Goal: Task Accomplishment & Management: Manage account settings

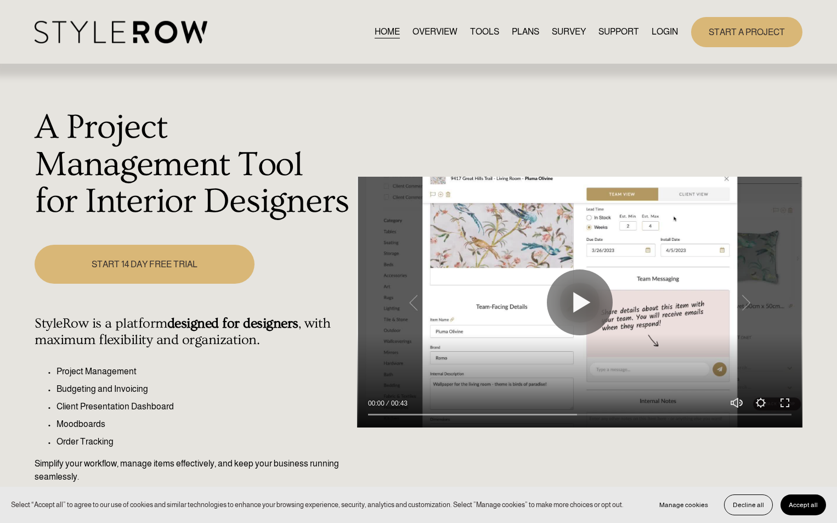
click at [654, 35] on link "LOGIN" at bounding box center [665, 32] width 26 height 15
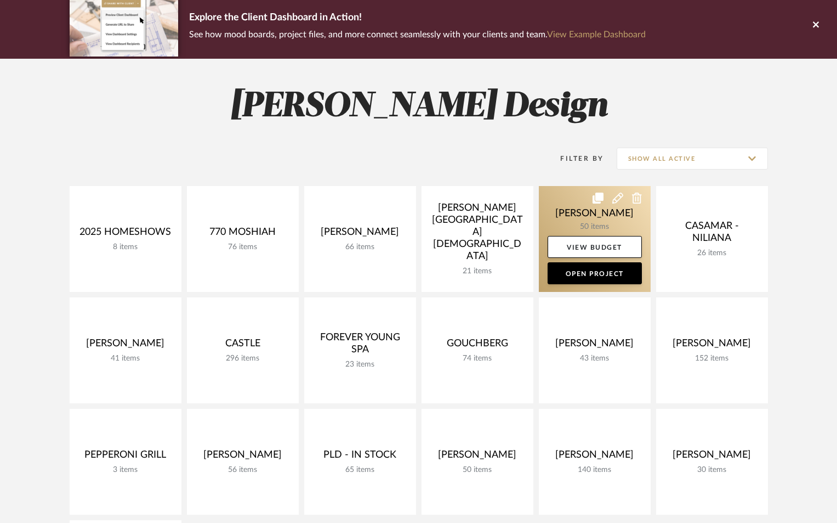
scroll to position [146, 0]
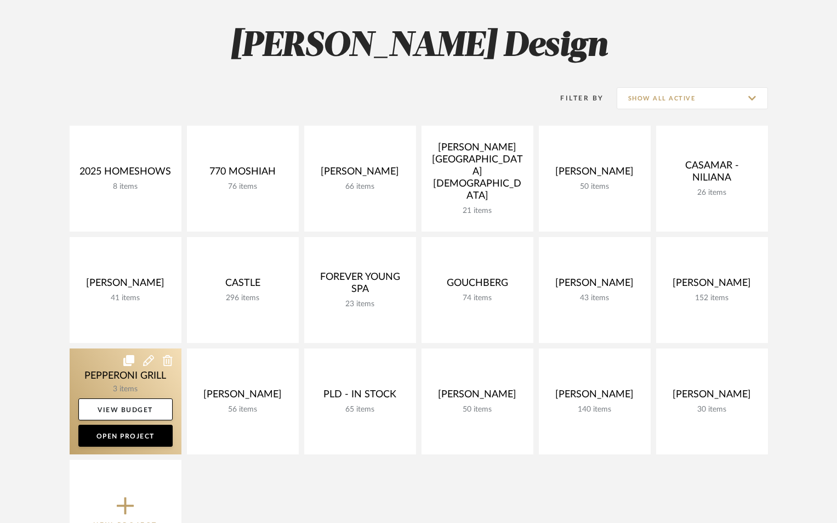
click at [157, 378] on link at bounding box center [126, 401] width 112 height 106
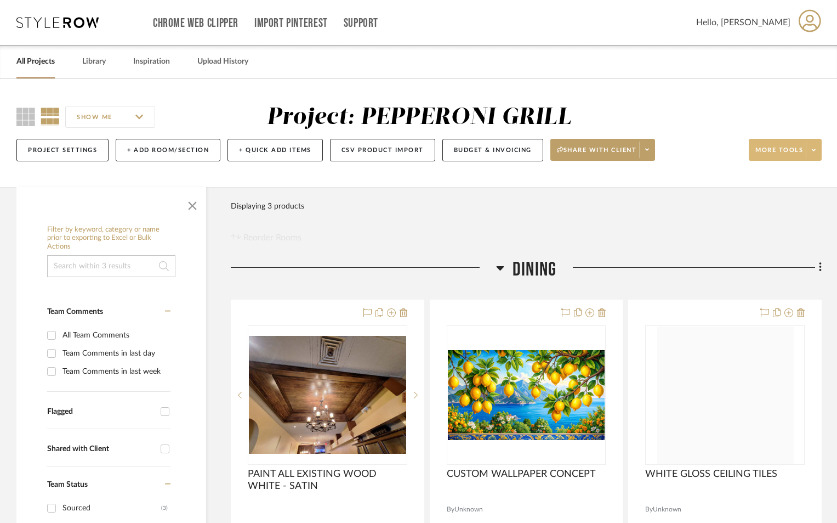
click at [784, 150] on span "More tools" at bounding box center [780, 154] width 48 height 16
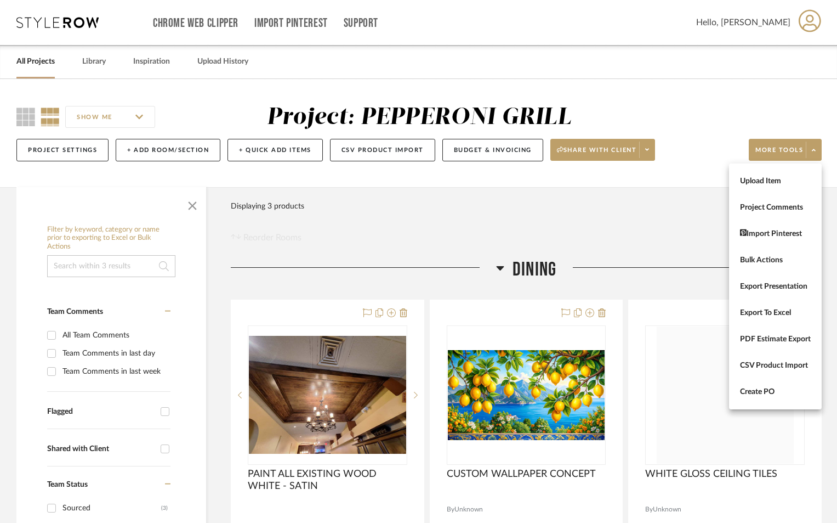
click at [687, 222] on div at bounding box center [418, 261] width 837 height 523
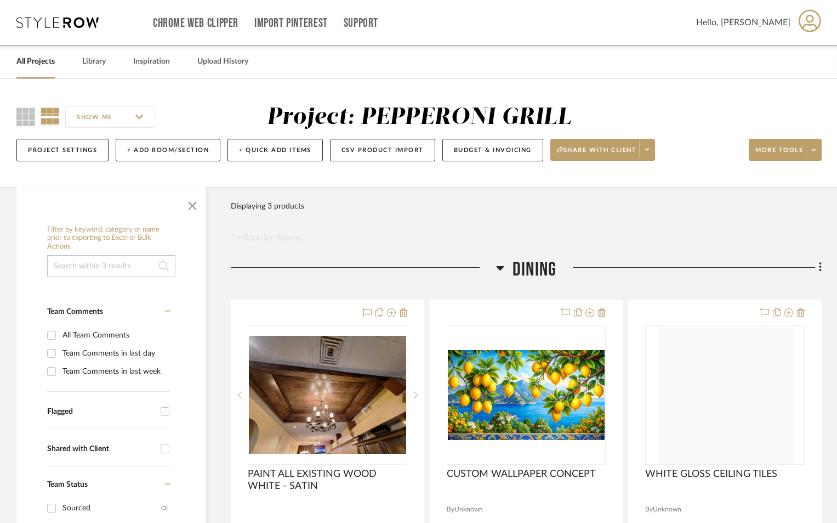
click at [38, 61] on link "All Projects" at bounding box center [35, 61] width 38 height 15
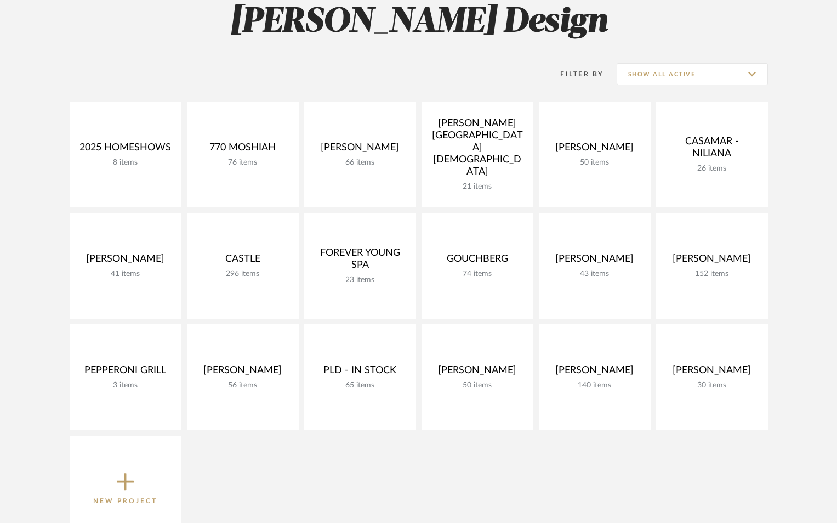
scroll to position [183, 0]
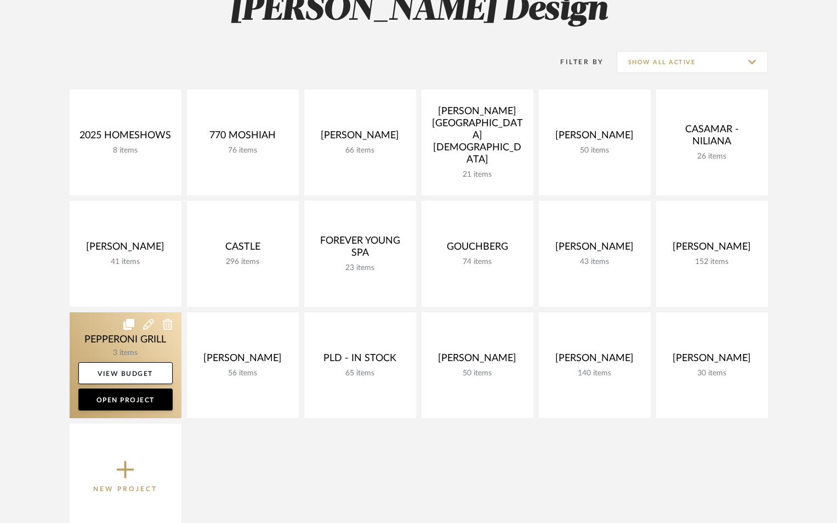
click at [149, 323] on icon at bounding box center [148, 324] width 11 height 11
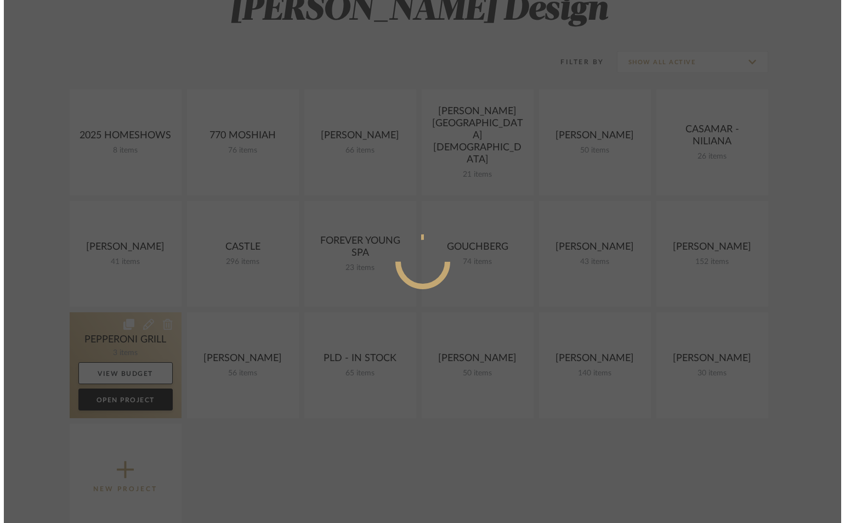
scroll to position [0, 0]
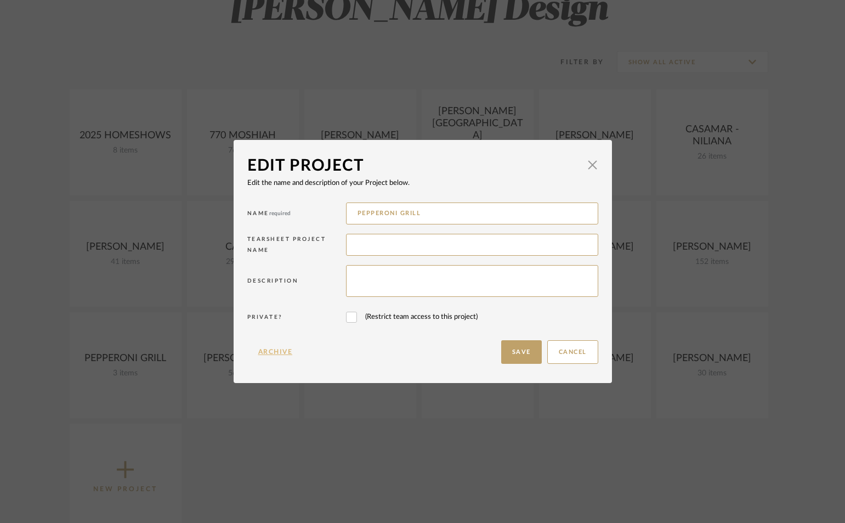
click at [278, 353] on button "Archive" at bounding box center [275, 352] width 56 height 24
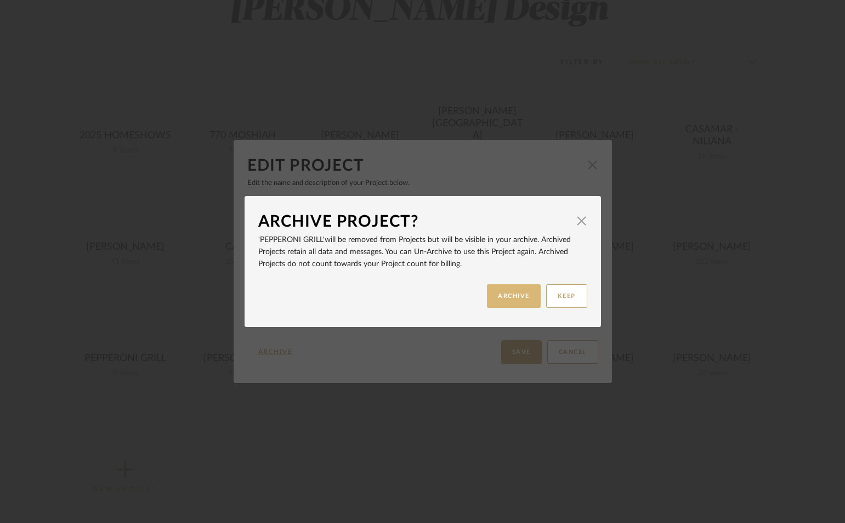
click at [517, 290] on button "ARCHIVE" at bounding box center [514, 296] width 54 height 24
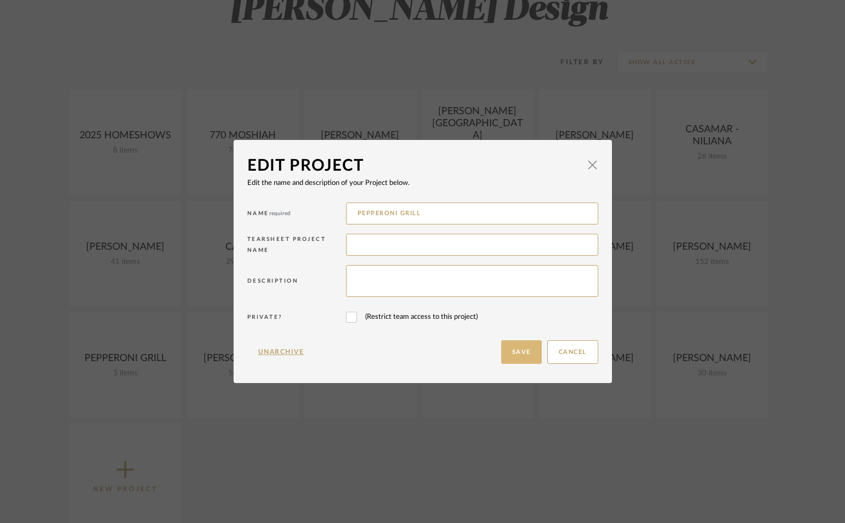
click at [517, 345] on button "Save" at bounding box center [521, 352] width 41 height 24
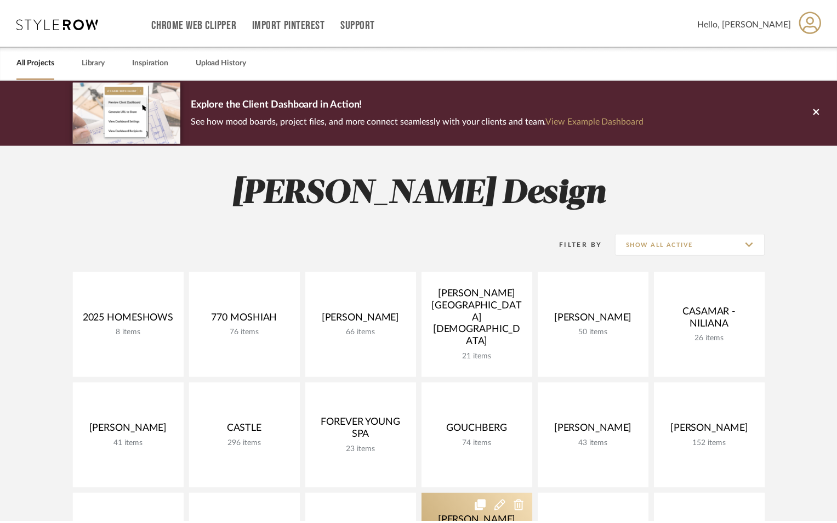
scroll to position [183, 0]
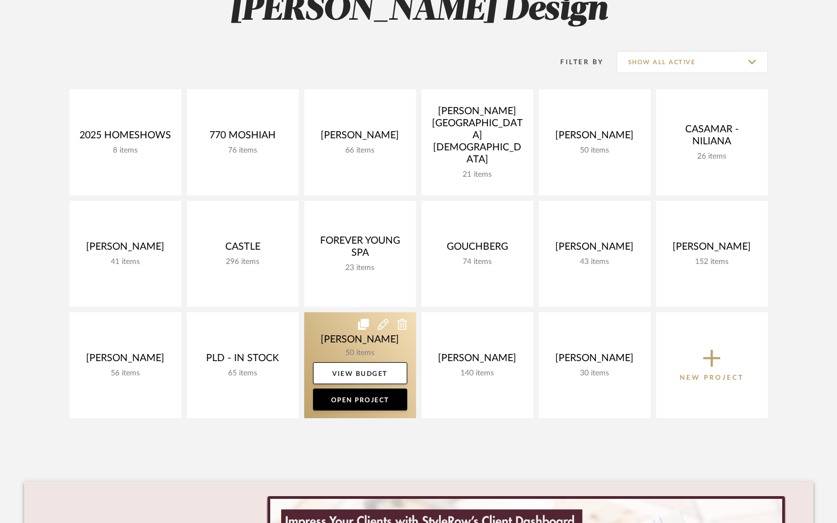
click at [382, 322] on icon at bounding box center [383, 324] width 11 height 11
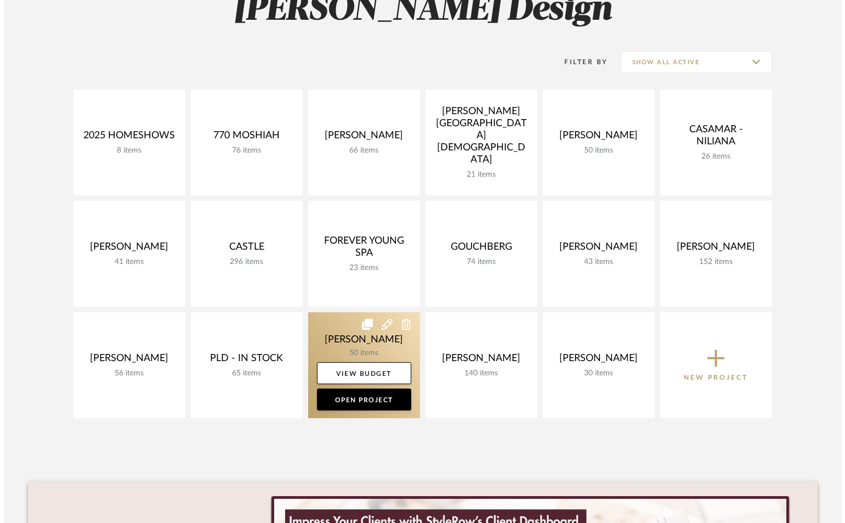
scroll to position [0, 0]
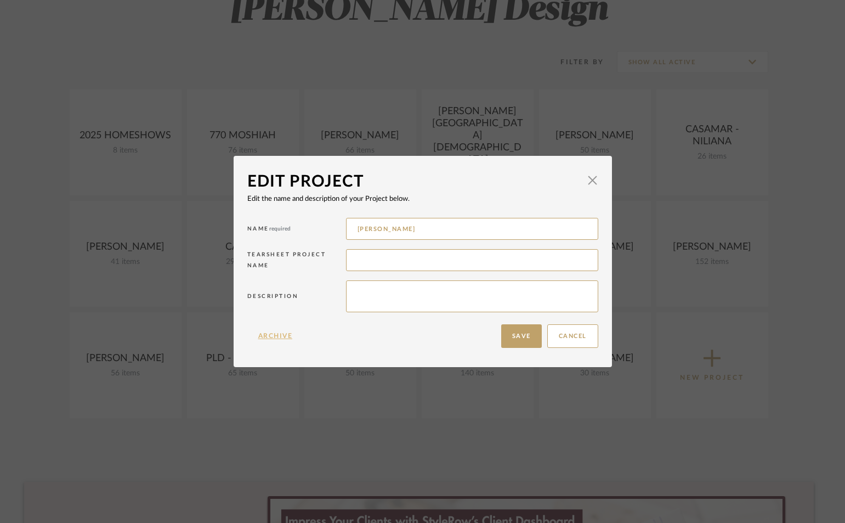
click at [281, 336] on button "Archive" at bounding box center [275, 336] width 56 height 24
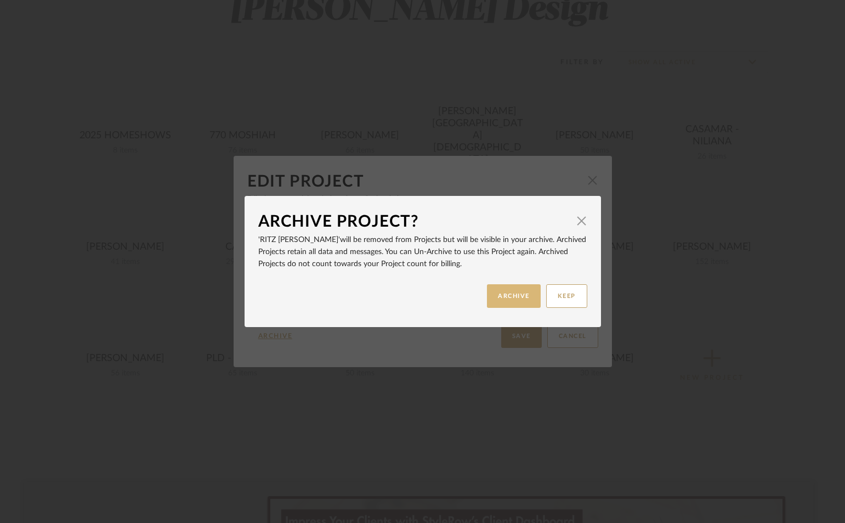
click at [511, 296] on button "ARCHIVE" at bounding box center [514, 296] width 54 height 24
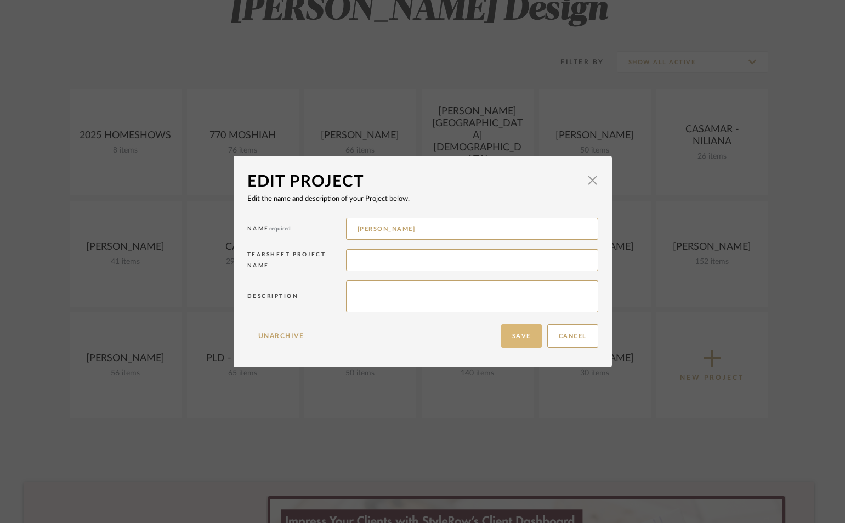
click at [513, 335] on button "Save" at bounding box center [521, 336] width 41 height 24
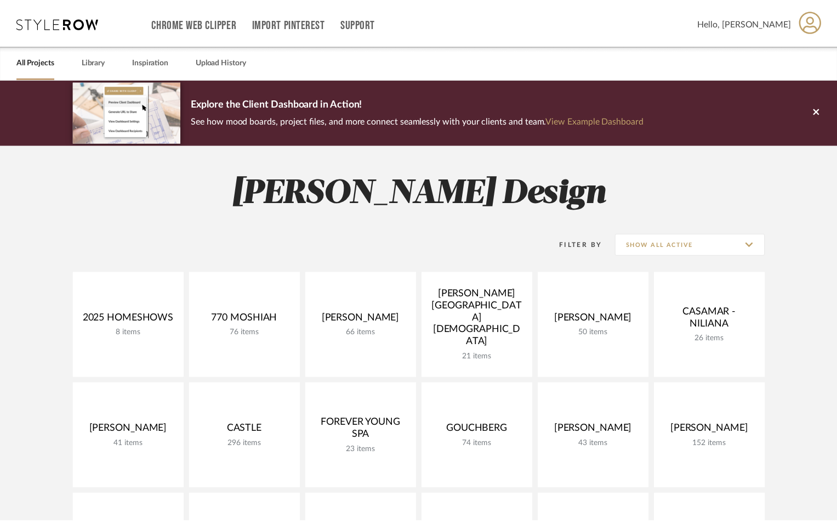
scroll to position [183, 0]
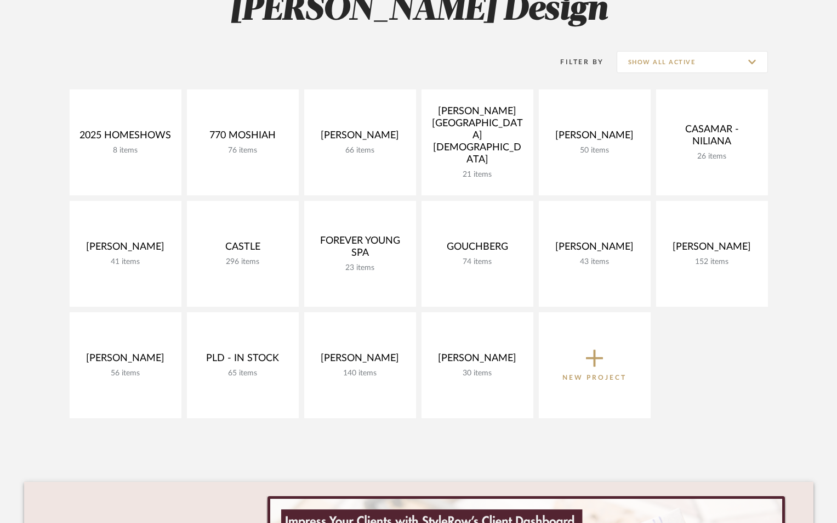
click at [570, 342] on button "New Project" at bounding box center [595, 365] width 112 height 106
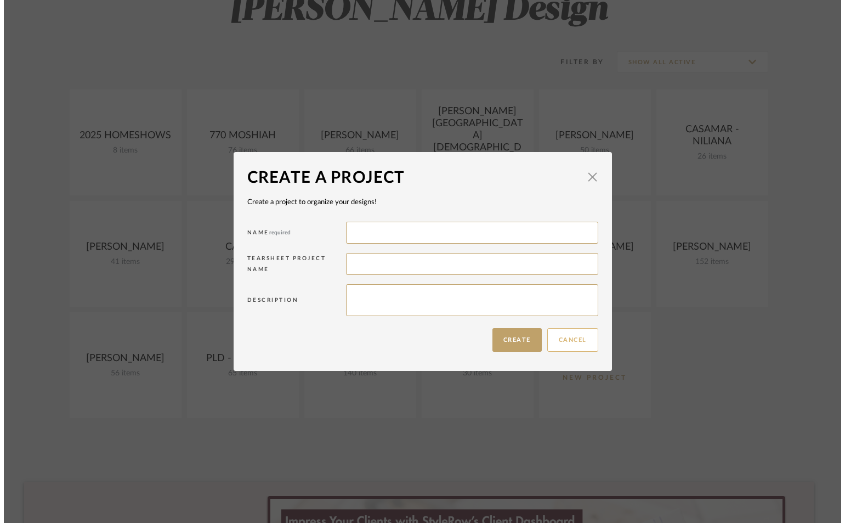
scroll to position [0, 0]
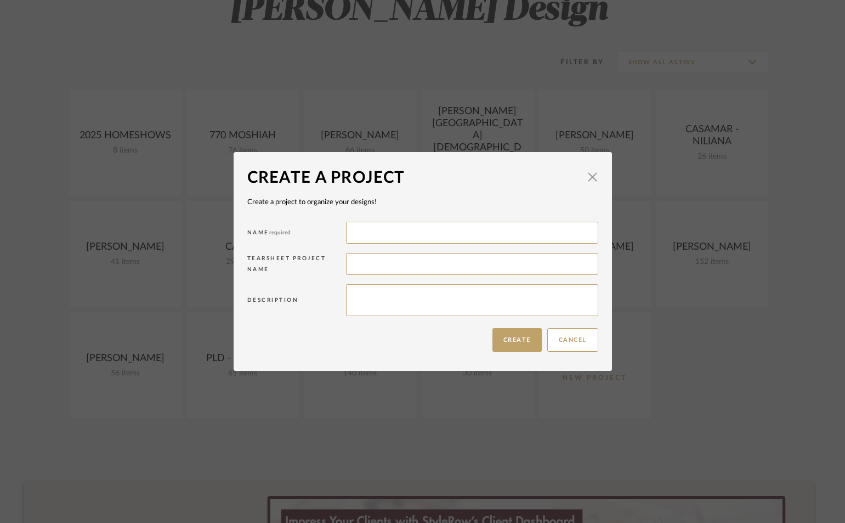
click at [429, 244] on div "Name required" at bounding box center [422, 234] width 351 height 31
type input "LICHI, MAXINE"
click at [494, 345] on button "Create" at bounding box center [516, 340] width 49 height 24
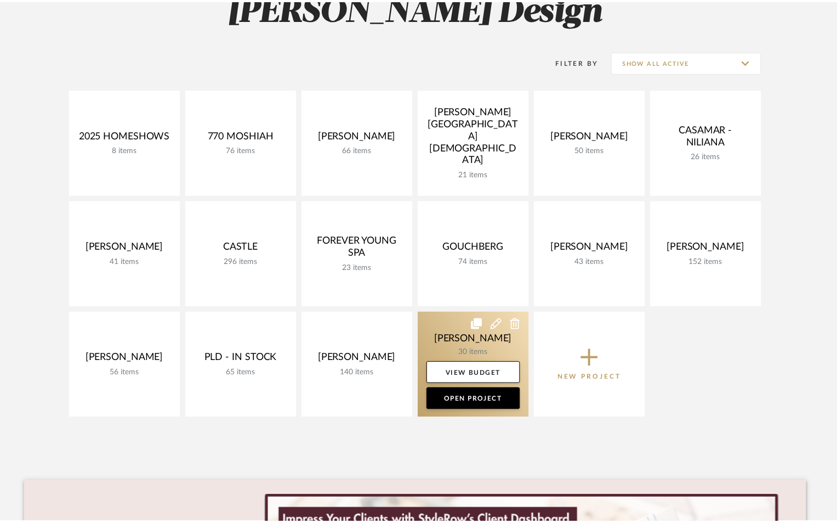
scroll to position [183, 0]
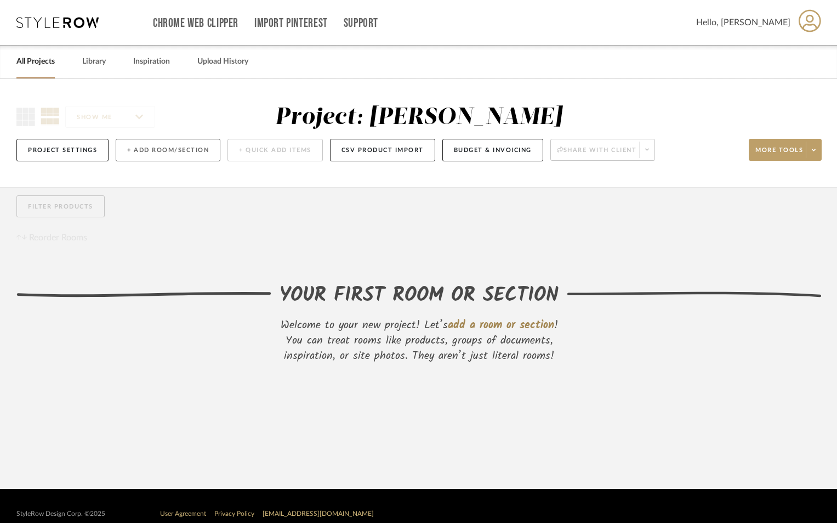
click at [137, 145] on button "+ Add Room/Section" at bounding box center [168, 150] width 105 height 22
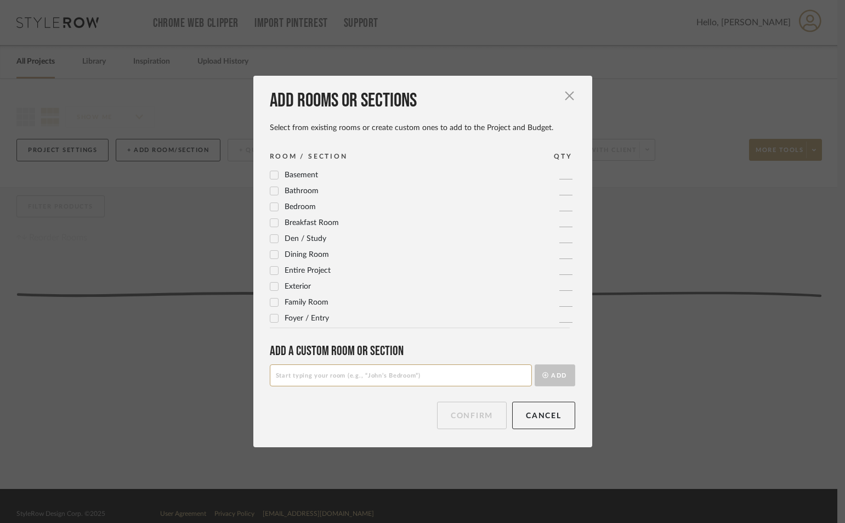
click at [412, 371] on input at bounding box center [401, 375] width 262 height 22
type input "GENERAL"
click at [535, 364] on button "Add" at bounding box center [555, 375] width 41 height 22
click at [486, 410] on button "Confirm" at bounding box center [472, 414] width 70 height 27
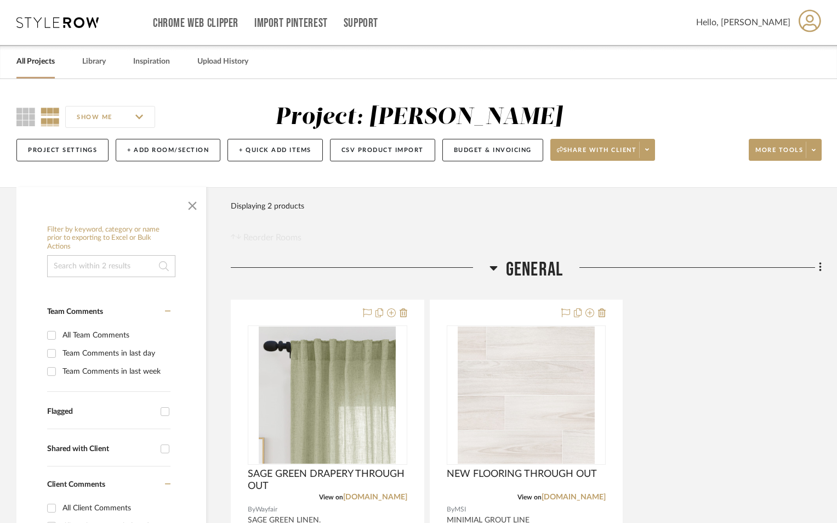
click at [494, 269] on icon at bounding box center [494, 268] width 8 height 4
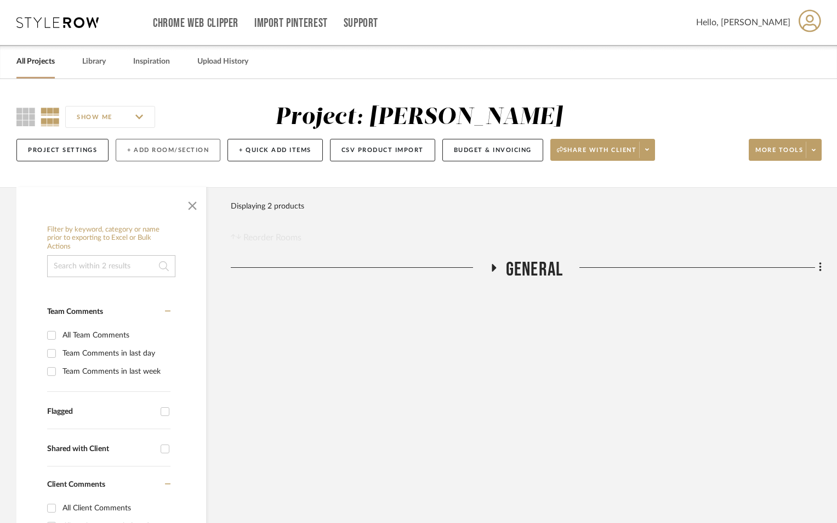
click at [167, 154] on button "+ Add Room/Section" at bounding box center [168, 150] width 105 height 22
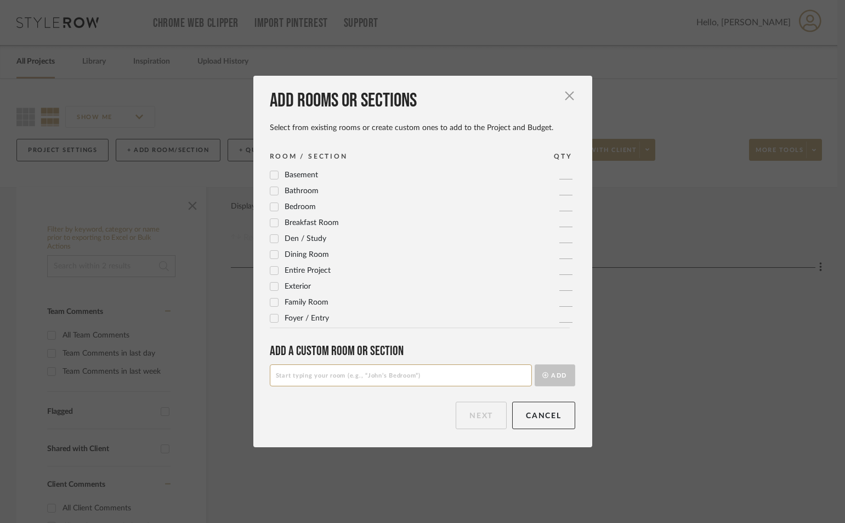
click at [353, 380] on input at bounding box center [401, 375] width 262 height 22
type input "DINING"
click at [551, 368] on button "Add" at bounding box center [555, 375] width 41 height 22
click at [458, 412] on button "Next" at bounding box center [481, 414] width 51 height 27
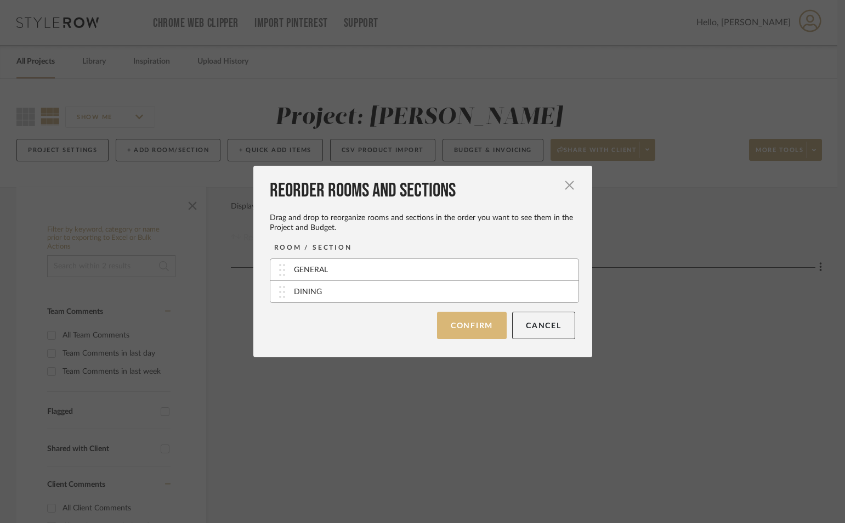
click at [449, 329] on button "Confirm" at bounding box center [472, 325] width 70 height 27
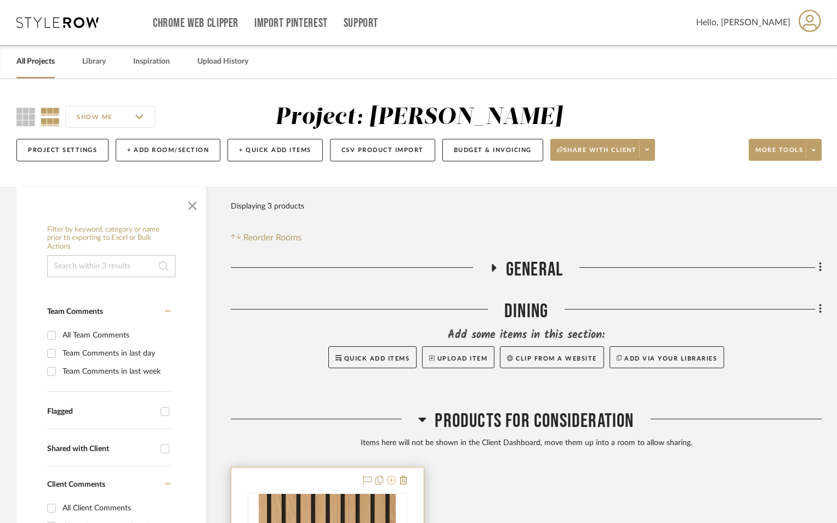
click at [391, 478] on icon at bounding box center [391, 479] width 9 height 9
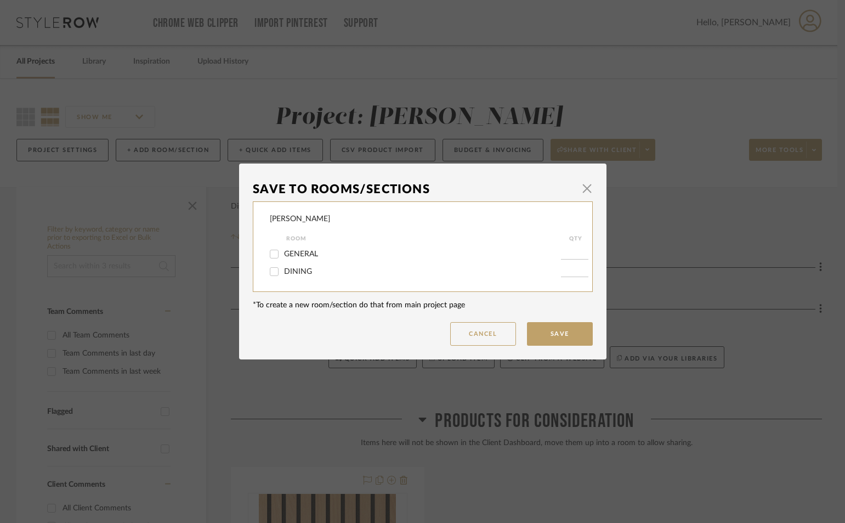
click at [279, 274] on input "DINING" at bounding box center [274, 272] width 18 height 18
checkbox input "true"
type input "1"
click at [564, 336] on button "Save" at bounding box center [560, 334] width 66 height 24
